Goal: Transaction & Acquisition: Purchase product/service

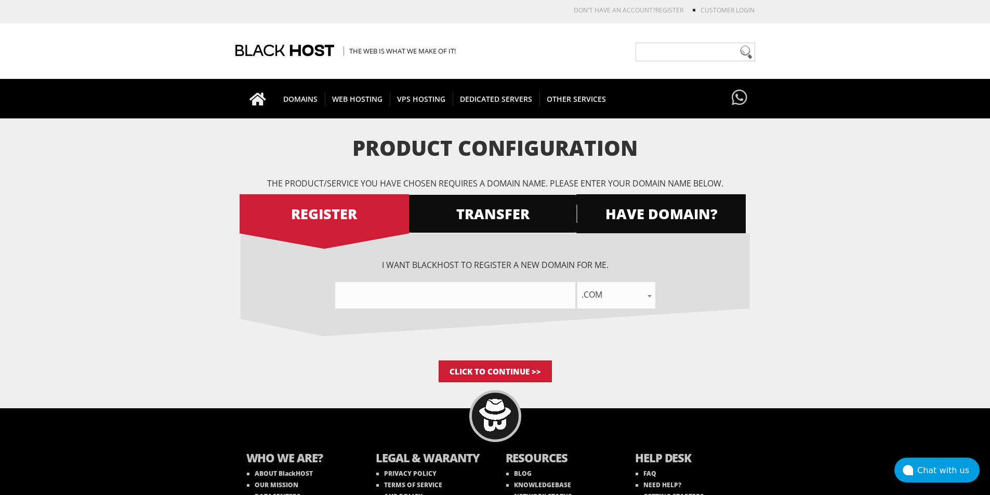
click at [478, 207] on span "TRANSFER" at bounding box center [492, 214] width 169 height 18
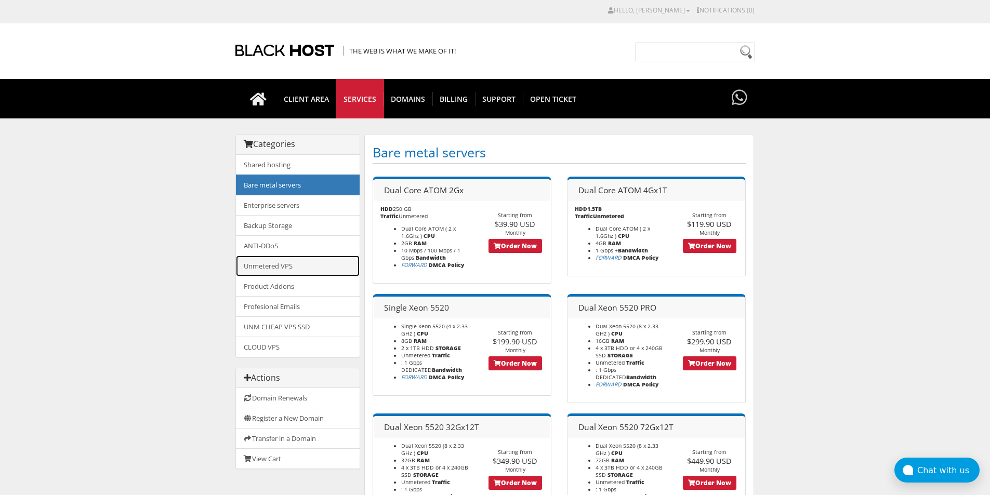
click at [270, 265] on link "Unmetered VPS" at bounding box center [298, 266] width 124 height 21
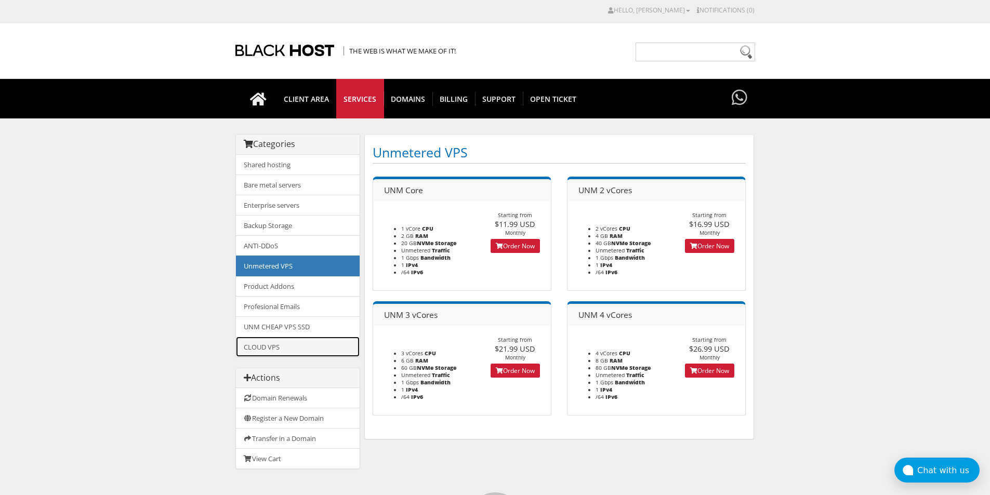
click at [276, 348] on link "CLOUD VPS" at bounding box center [298, 347] width 124 height 20
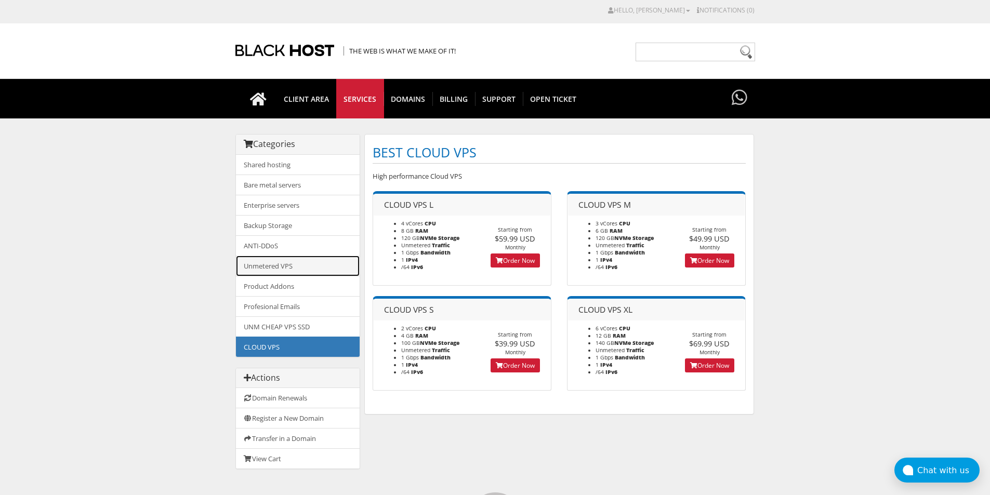
click at [288, 266] on link "Unmetered VPS" at bounding box center [298, 266] width 124 height 21
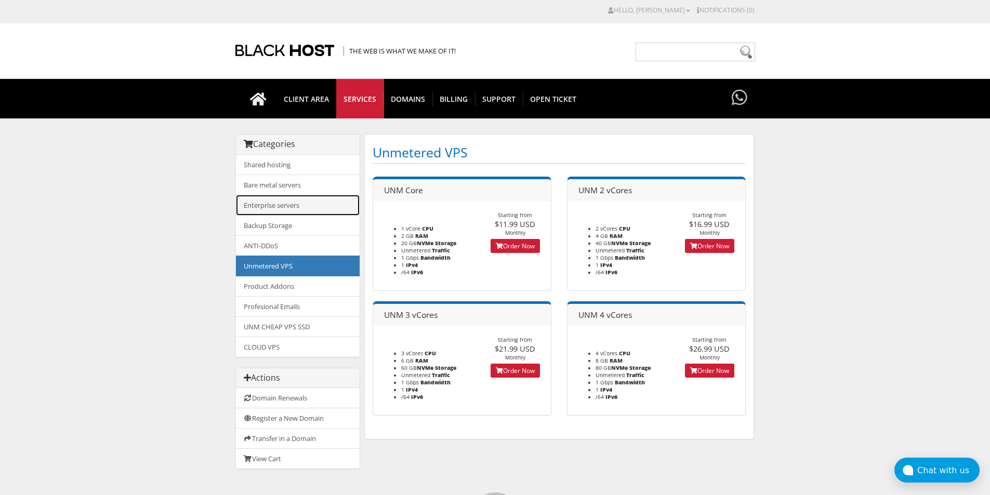
click at [276, 206] on link "Enterprise servers" at bounding box center [298, 205] width 124 height 21
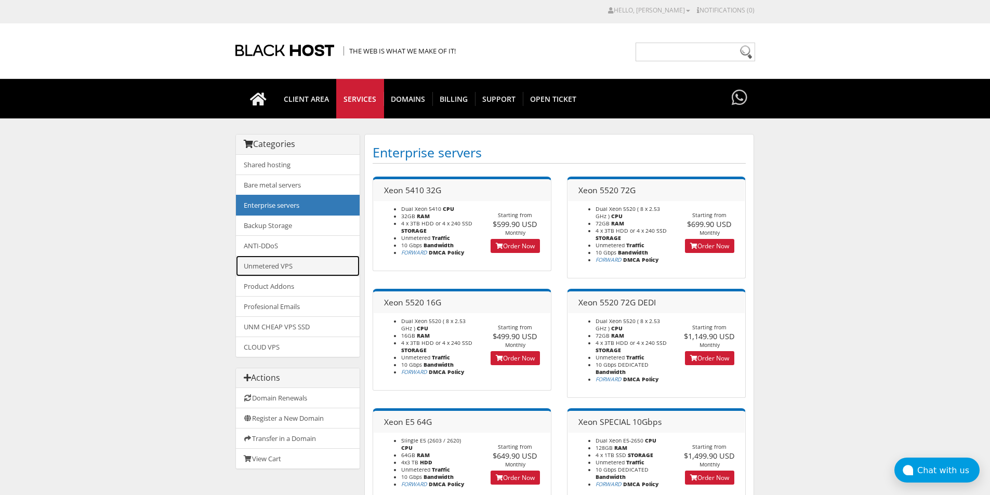
click at [285, 263] on link "Unmetered VPS" at bounding box center [298, 266] width 124 height 21
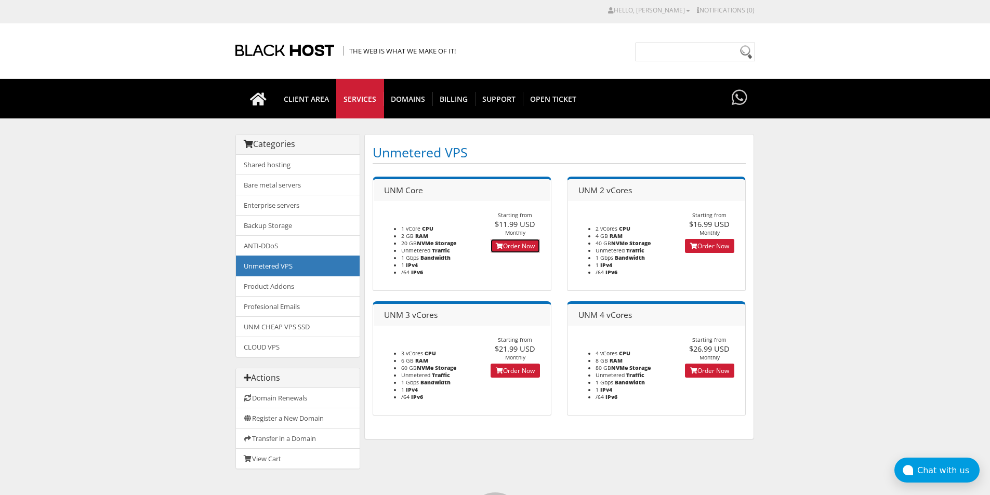
click at [514, 245] on link "Order Now" at bounding box center [514, 246] width 49 height 14
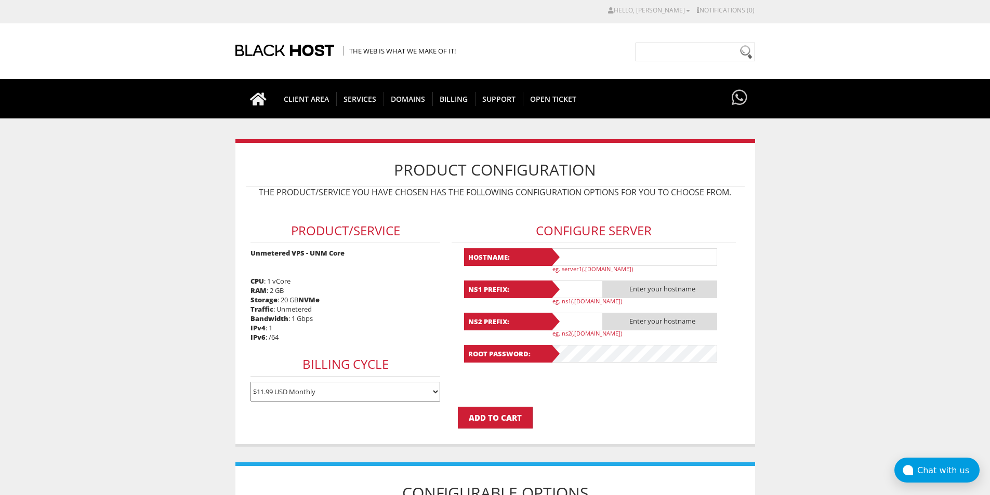
type input "[EMAIL_ADDRESS][DOMAIN_NAME]"
click at [614, 262] on input "text" at bounding box center [634, 257] width 166 height 18
drag, startPoint x: 406, startPoint y: 306, endPoint x: 426, endPoint y: 305, distance: 20.3
click at [406, 306] on div "Product/Service Unmetered VPS - UNM Core CPU : 1 vCore RAM : 2 GB Storage : 20 …" at bounding box center [345, 305] width 199 height 204
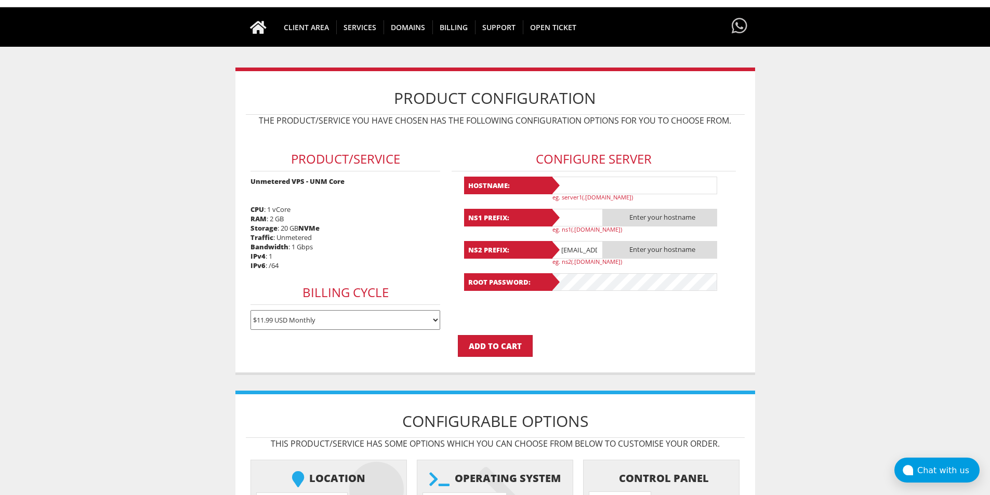
scroll to position [208, 0]
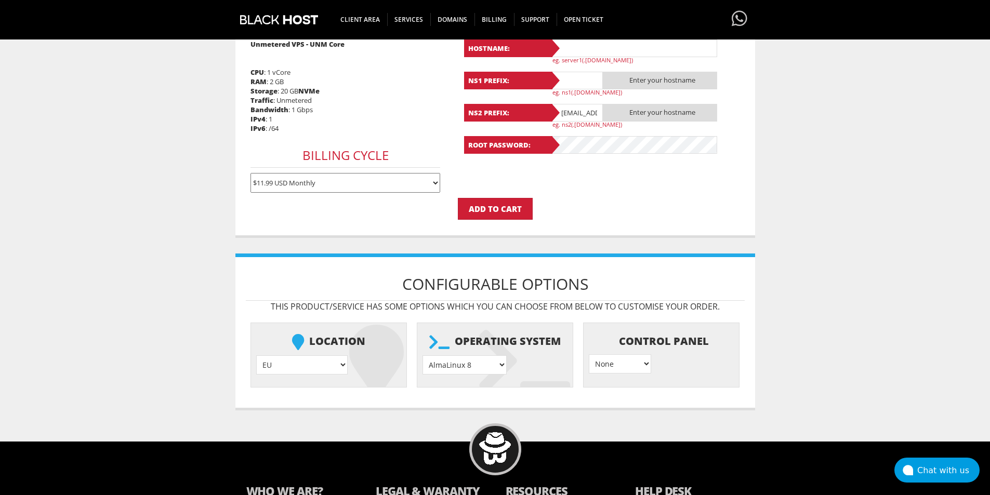
click at [483, 356] on select "AlmaLinux 8 } AlmaLinux 9 } AlmaLinux 10 } Rocky Linux 8 } Rocky Linux 9 } Cent…" at bounding box center [464, 364] width 84 height 19
click at [306, 188] on select "$11.99 USD Monthly $34.17 USD Quarterly $64.74 USD Semi-Annually $122.29 USD An…" at bounding box center [345, 183] width 190 height 20
click at [103, 217] on body "CAD CHF EUR GBP JPY MKD RUB USD Hello, salma Credit Card Details Contacts/Sub-A…" at bounding box center [495, 193] width 990 height 793
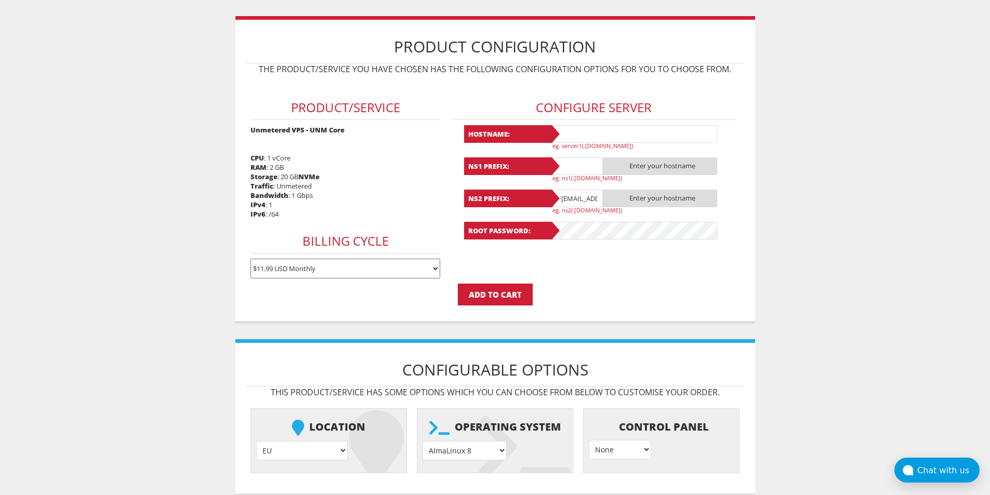
scroll to position [0, 0]
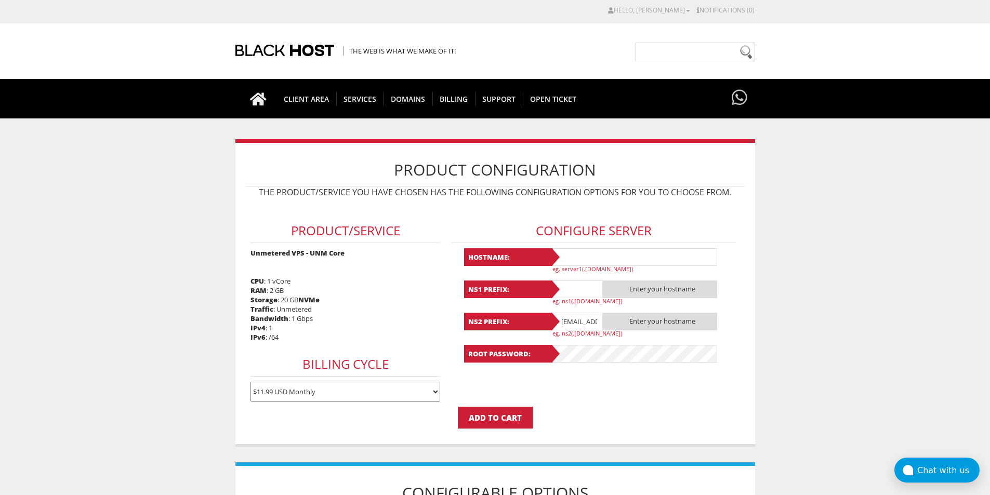
click at [2, 354] on body "CAD CHF EUR GBP JPY MKD RUB USD Hello, salma Credit Card Details Contacts/Sub-A…" at bounding box center [495, 402] width 990 height 794
click at [854, 260] on body "CAD CHF EUR GBP JPY MKD RUB USD Hello, salma Credit Card Details Contacts/Sub-A…" at bounding box center [495, 402] width 990 height 794
drag, startPoint x: 877, startPoint y: 203, endPoint x: 888, endPoint y: 203, distance: 10.4
click at [877, 203] on body "CAD CHF EUR GBP JPY MKD RUB USD Hello, salma Credit Card Details Contacts/Sub-A…" at bounding box center [495, 402] width 990 height 794
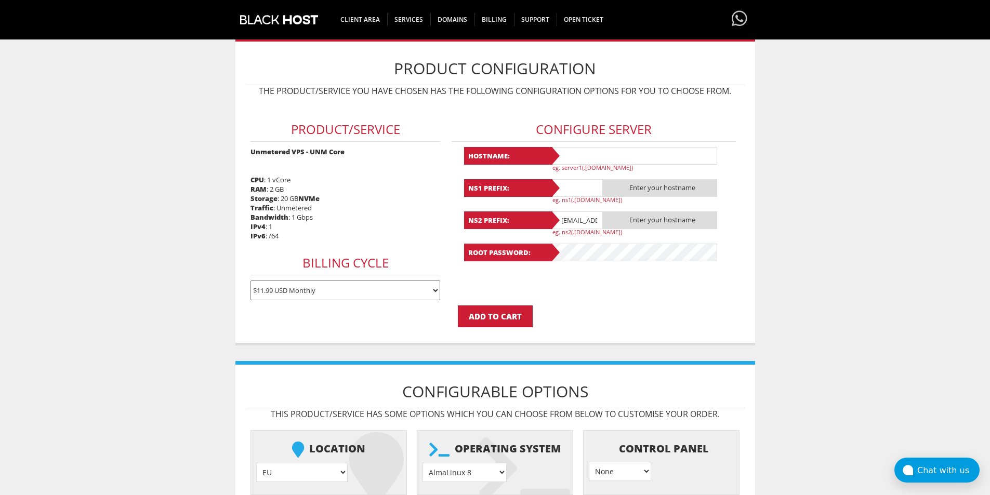
scroll to position [95, 0]
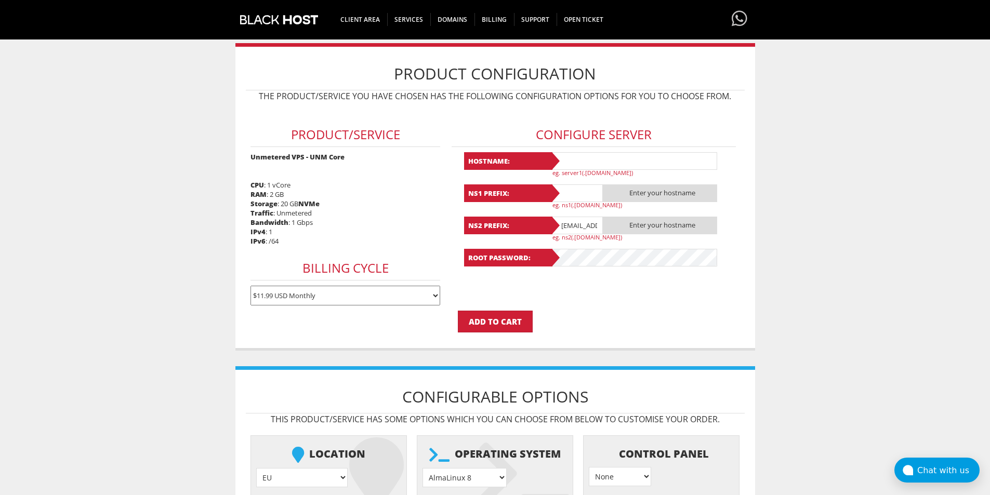
click at [949, 99] on body "CAD CHF EUR GBP JPY MKD RUB USD Hello, salma Credit Card Details Contacts/Sub-A…" at bounding box center [495, 306] width 990 height 793
click at [351, 291] on select "$11.99 USD Monthly $34.17 USD Quarterly $64.74 USD Semi-Annually $122.29 USD An…" at bounding box center [345, 296] width 190 height 20
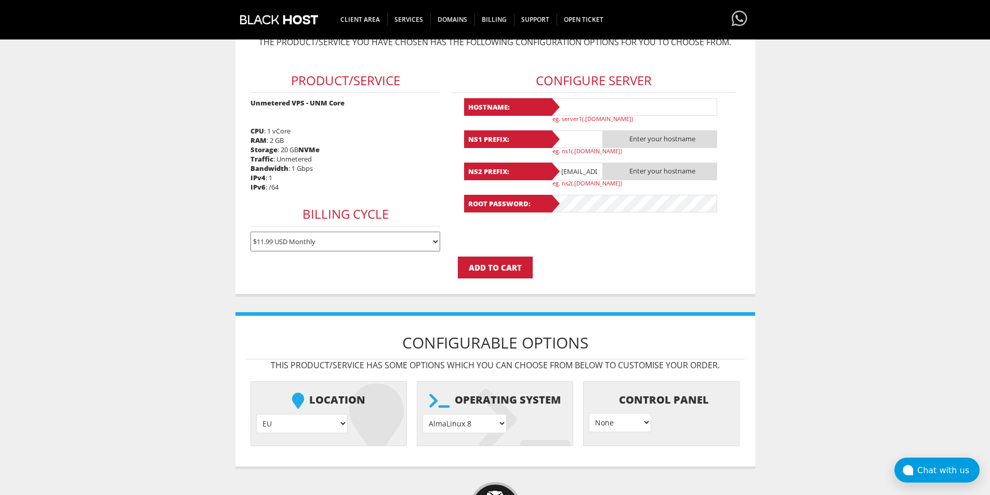
scroll to position [43, 0]
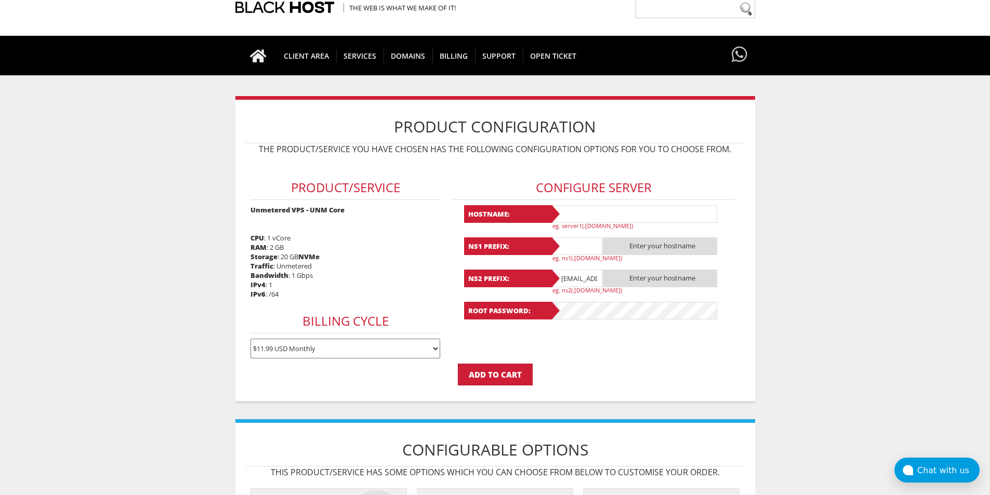
click at [878, 277] on body "CAD CHF EUR GBP JPY MKD RUB USD Hello, salma Credit Card Details Contacts/Sub-A…" at bounding box center [495, 359] width 990 height 794
click at [932, 470] on div "Chat with us" at bounding box center [948, 470] width 62 height 10
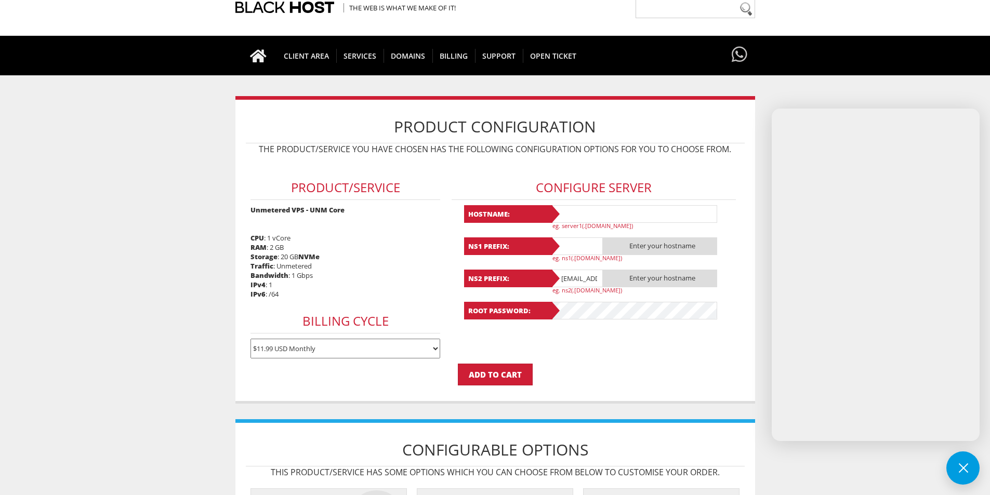
click at [819, 459] on body "CAD CHF EUR GBP JPY MKD RUB USD Hello, salma Credit Card Details Contacts/Sub-A…" at bounding box center [495, 359] width 990 height 794
